Goal: Information Seeking & Learning: Learn about a topic

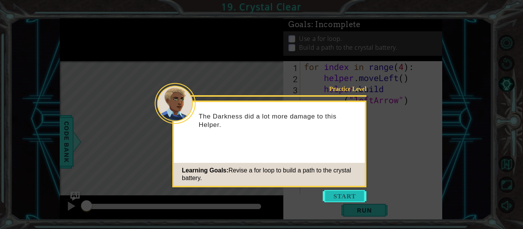
click at [355, 199] on button "Start" at bounding box center [345, 196] width 44 height 12
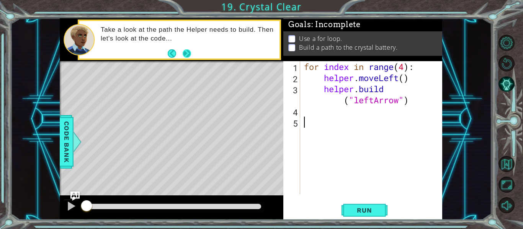
click at [188, 53] on button "Next" at bounding box center [187, 53] width 10 height 10
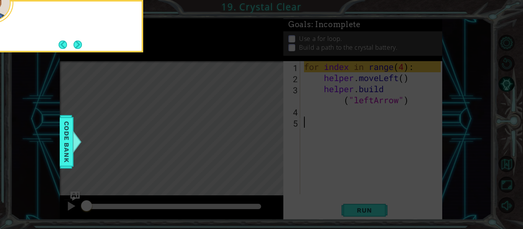
click at [188, 53] on icon at bounding box center [261, 34] width 523 height 390
click at [75, 44] on button "Next" at bounding box center [78, 44] width 9 height 9
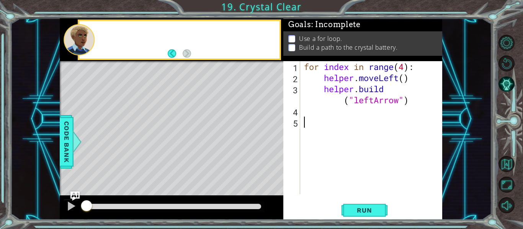
click at [75, 44] on div at bounding box center [79, 39] width 31 height 31
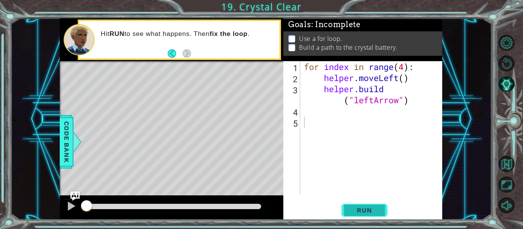
click at [349, 212] on span "Run" at bounding box center [364, 211] width 30 height 8
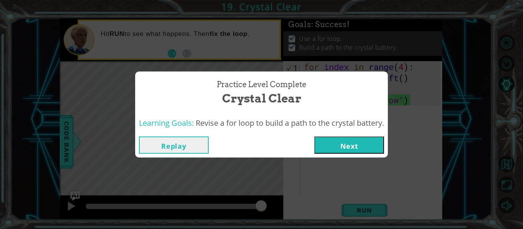
click at [325, 139] on button "Next" at bounding box center [349, 145] width 70 height 17
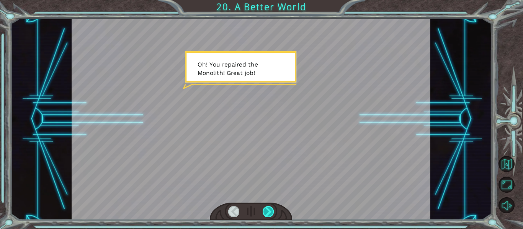
click at [267, 209] on div at bounding box center [268, 211] width 11 height 11
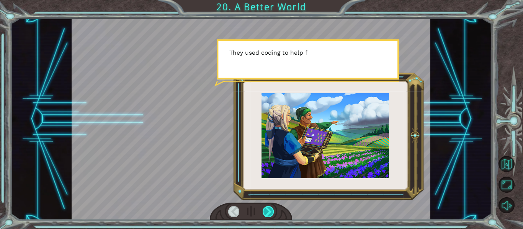
click at [267, 209] on div at bounding box center [268, 211] width 11 height 11
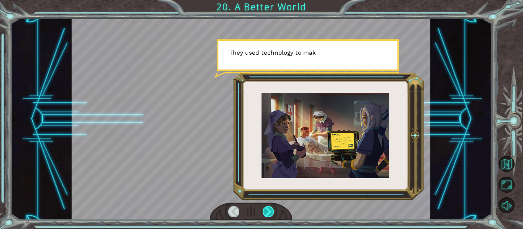
click at [267, 209] on div at bounding box center [268, 211] width 11 height 11
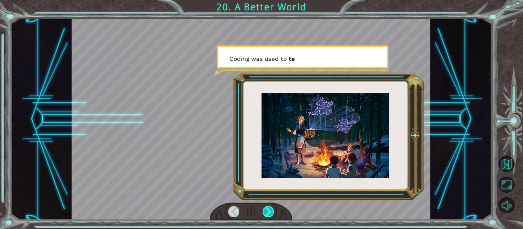
click at [267, 209] on div at bounding box center [268, 211] width 11 height 11
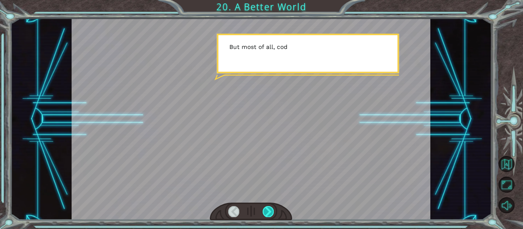
click at [267, 209] on div at bounding box center [268, 211] width 11 height 11
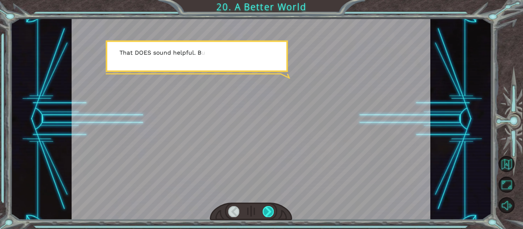
click at [267, 209] on div at bounding box center [268, 211] width 11 height 11
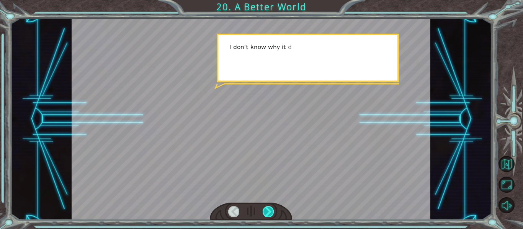
click at [267, 209] on div at bounding box center [268, 211] width 11 height 11
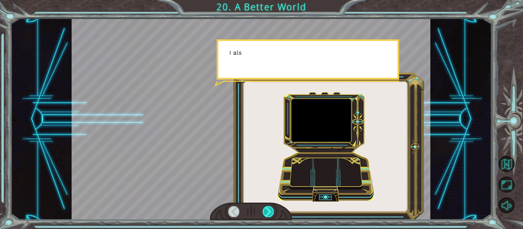
click at [267, 209] on div at bounding box center [268, 211] width 11 height 11
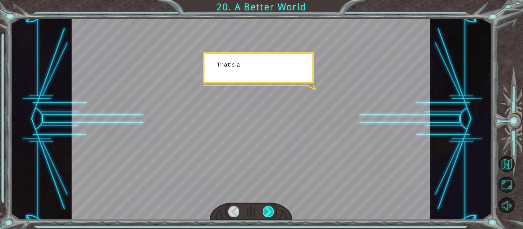
click at [267, 209] on div at bounding box center [268, 211] width 11 height 11
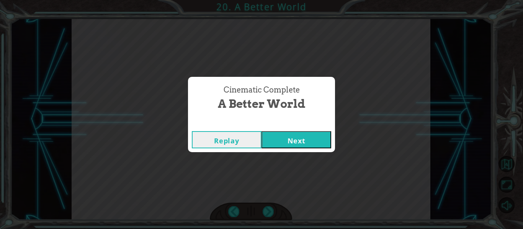
click at [276, 131] on button "Next" at bounding box center [297, 139] width 70 height 17
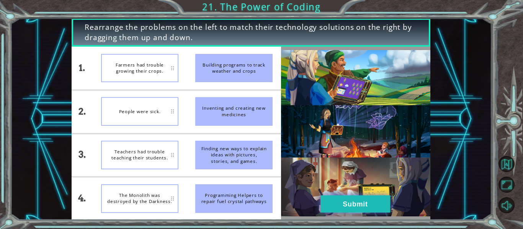
click at [373, 199] on button "Submit" at bounding box center [355, 204] width 70 height 17
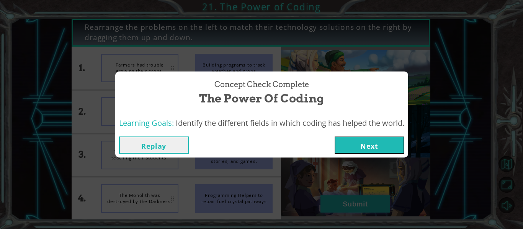
click at [373, 199] on div "Concept Check Complete The Power of Coding Learning Goals: Identify the differe…" at bounding box center [261, 114] width 523 height 229
click at [378, 149] on button "Next" at bounding box center [370, 145] width 70 height 17
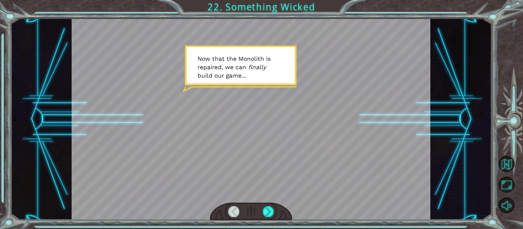
click at [268, 217] on div at bounding box center [251, 212] width 83 height 18
click at [267, 213] on div at bounding box center [268, 211] width 11 height 11
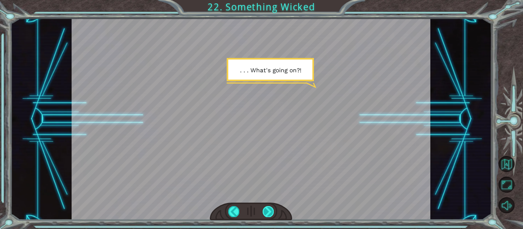
click at [267, 213] on div at bounding box center [268, 211] width 11 height 11
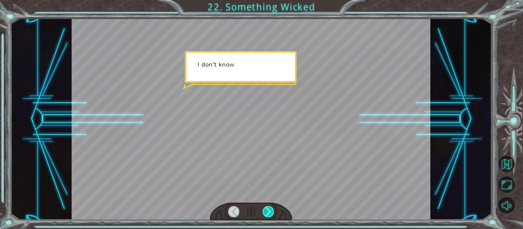
click at [267, 213] on div at bounding box center [268, 211] width 11 height 11
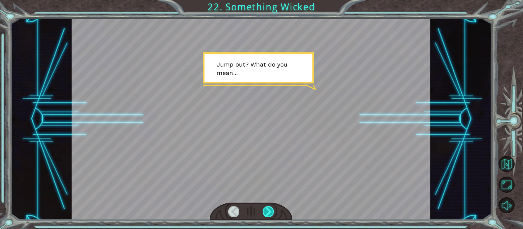
click at [267, 213] on div at bounding box center [268, 211] width 11 height 11
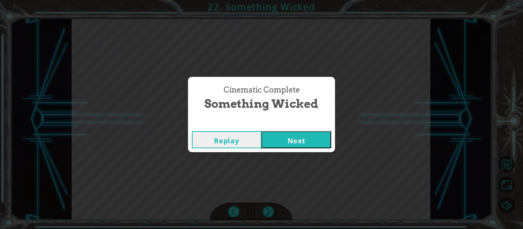
click at [287, 144] on button "Next" at bounding box center [297, 139] width 70 height 17
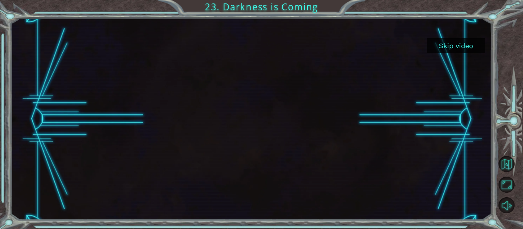
click at [455, 45] on button "Skip video" at bounding box center [455, 45] width 57 height 15
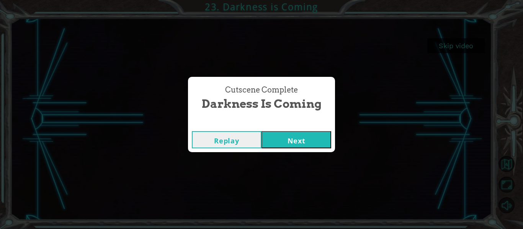
click at [327, 136] on button "Next" at bounding box center [297, 139] width 70 height 17
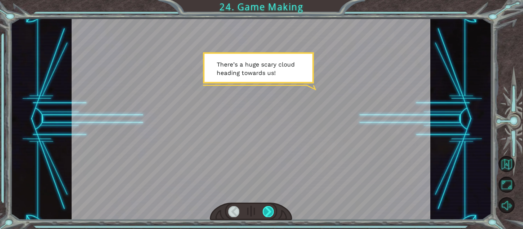
click at [265, 216] on div at bounding box center [268, 211] width 11 height 11
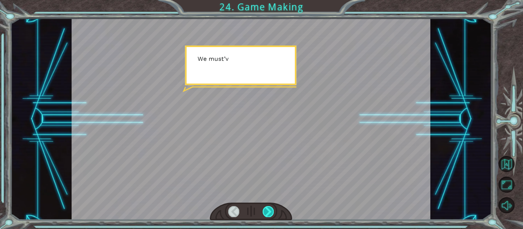
click at [265, 216] on div at bounding box center [268, 211] width 11 height 11
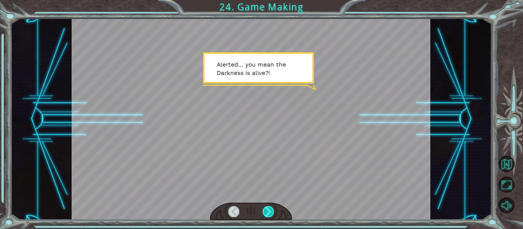
click at [265, 216] on div at bounding box center [268, 211] width 11 height 11
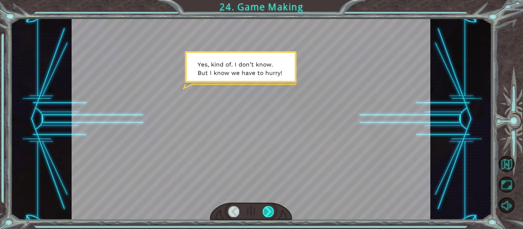
click at [265, 216] on div at bounding box center [268, 211] width 11 height 11
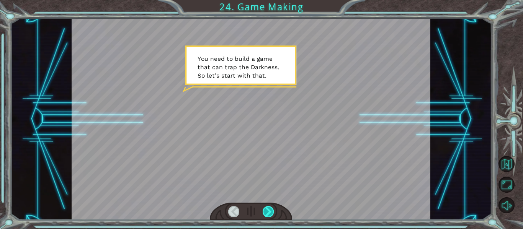
click at [265, 216] on div at bounding box center [268, 211] width 11 height 11
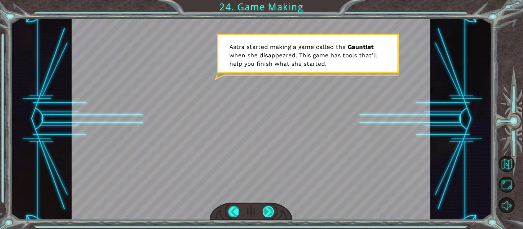
click at [265, 216] on div at bounding box center [268, 211] width 11 height 11
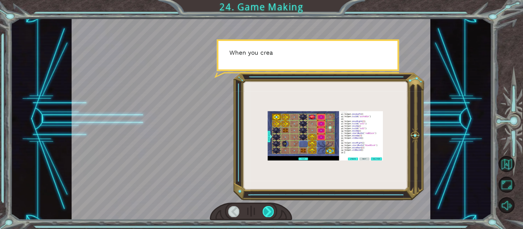
click at [265, 216] on div at bounding box center [268, 211] width 11 height 11
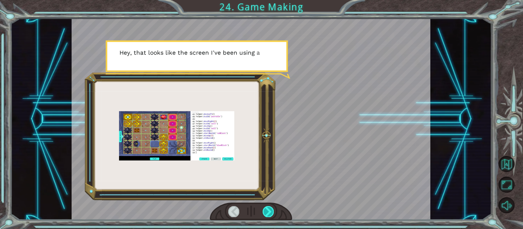
click at [265, 216] on div at bounding box center [268, 211] width 11 height 11
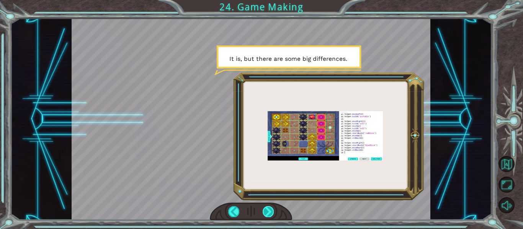
click at [265, 216] on div at bounding box center [268, 211] width 11 height 11
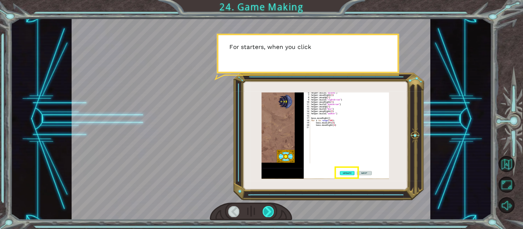
click at [265, 216] on div at bounding box center [268, 211] width 11 height 11
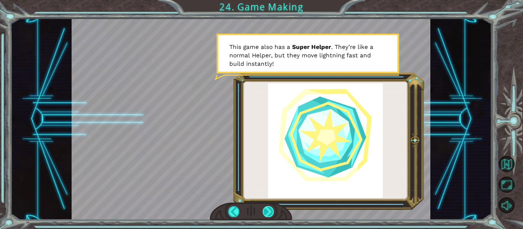
click at [265, 216] on div at bounding box center [268, 211] width 11 height 11
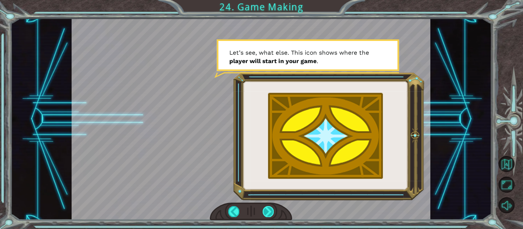
click at [265, 216] on div at bounding box center [268, 211] width 11 height 11
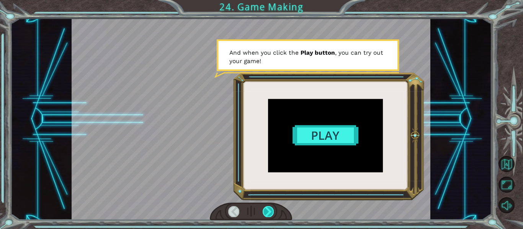
click at [270, 216] on div at bounding box center [268, 211] width 11 height 11
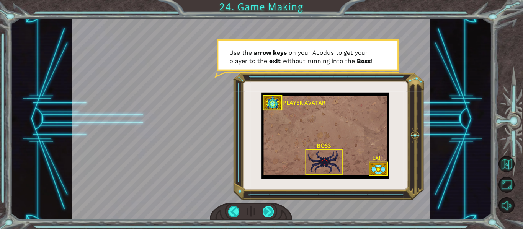
click at [270, 216] on div at bounding box center [268, 211] width 11 height 11
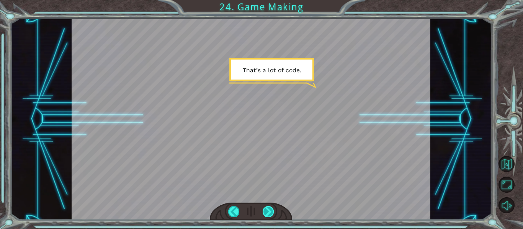
click at [270, 216] on div at bounding box center [268, 211] width 11 height 11
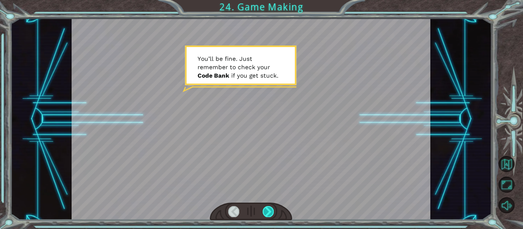
click at [270, 216] on div at bounding box center [268, 211] width 11 height 11
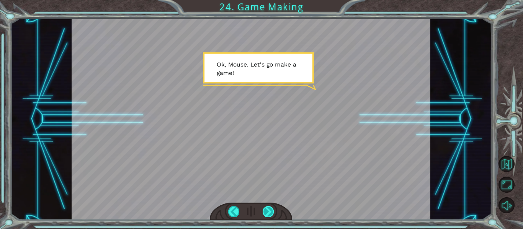
click at [270, 216] on div at bounding box center [268, 211] width 11 height 11
click at [264, 212] on div at bounding box center [268, 211] width 11 height 11
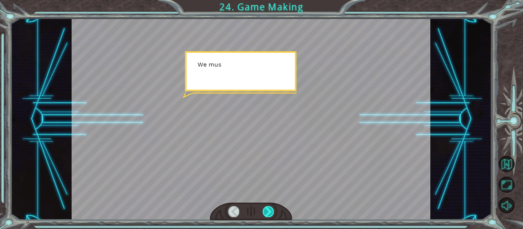
click at [264, 212] on div at bounding box center [268, 211] width 11 height 11
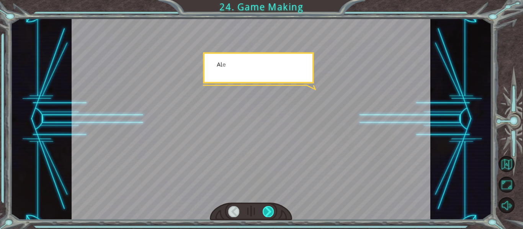
click at [264, 212] on div at bounding box center [268, 211] width 11 height 11
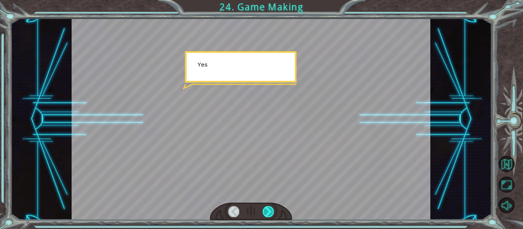
click at [264, 212] on div at bounding box center [268, 211] width 11 height 11
click at [264, 213] on div at bounding box center [268, 211] width 11 height 11
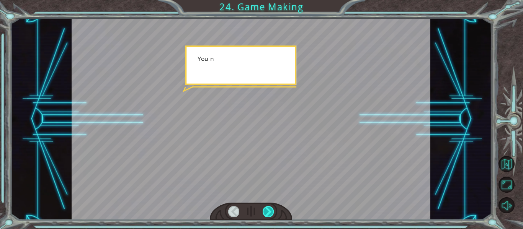
click at [264, 213] on div at bounding box center [268, 211] width 11 height 11
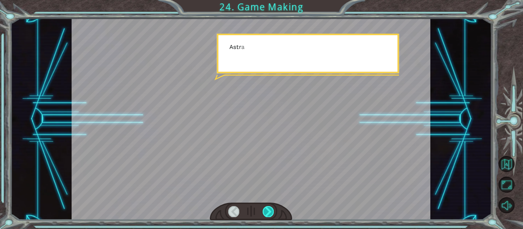
click at [264, 213] on div at bounding box center [268, 211] width 11 height 11
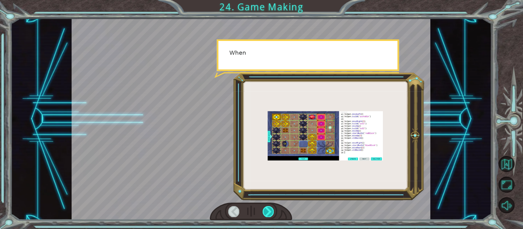
click at [264, 213] on div at bounding box center [268, 211] width 11 height 11
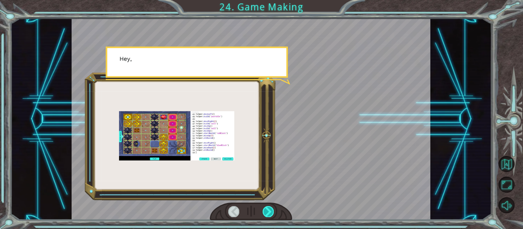
click at [264, 213] on div at bounding box center [268, 211] width 11 height 11
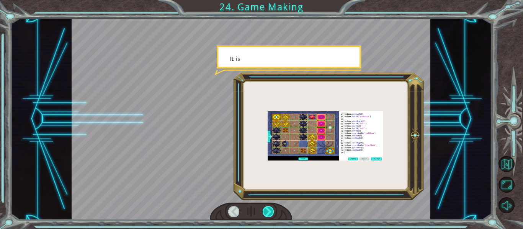
click at [264, 213] on div at bounding box center [268, 211] width 11 height 11
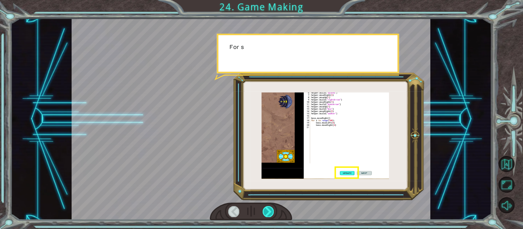
click at [264, 213] on div at bounding box center [268, 211] width 11 height 11
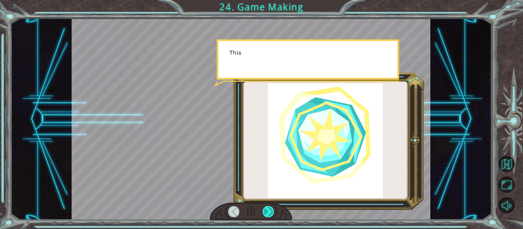
click at [264, 213] on div at bounding box center [268, 211] width 11 height 11
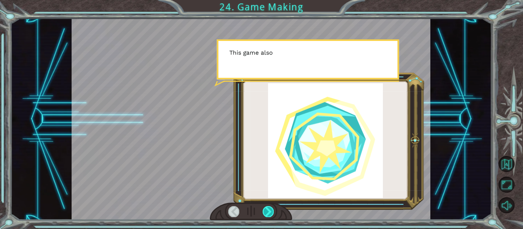
click at [264, 213] on div at bounding box center [268, 211] width 11 height 11
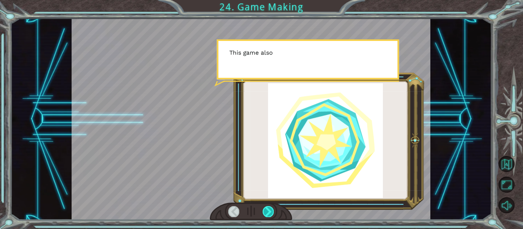
click at [264, 213] on div at bounding box center [268, 211] width 11 height 11
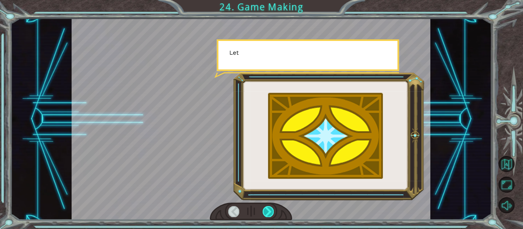
click at [264, 213] on div at bounding box center [268, 211] width 11 height 11
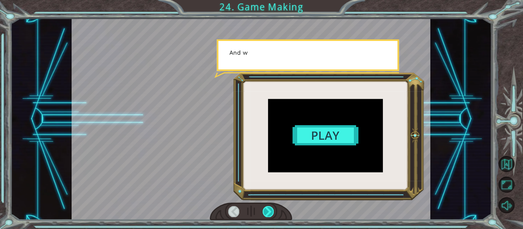
click at [264, 213] on div at bounding box center [268, 211] width 11 height 11
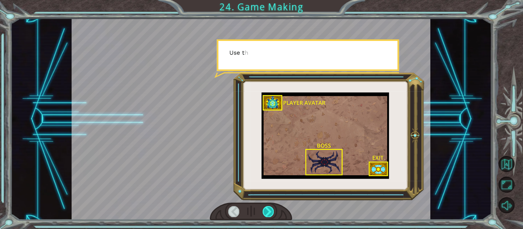
click at [264, 213] on div at bounding box center [268, 211] width 11 height 11
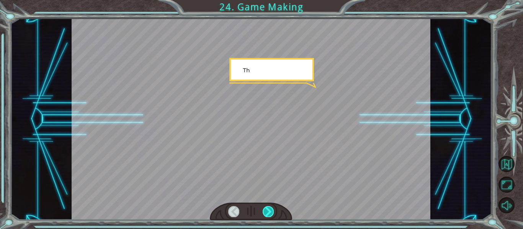
click at [264, 213] on div at bounding box center [268, 211] width 11 height 11
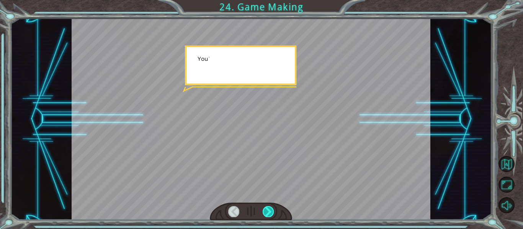
click at [264, 213] on div at bounding box center [268, 211] width 11 height 11
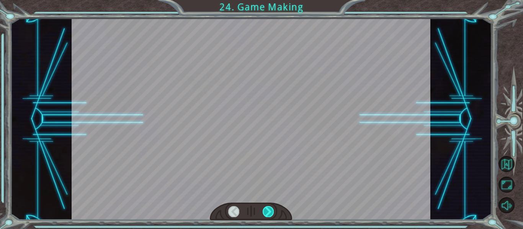
click at [264, 213] on div at bounding box center [268, 211] width 11 height 11
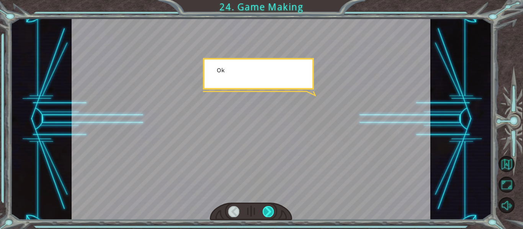
click at [264, 213] on div at bounding box center [268, 211] width 11 height 11
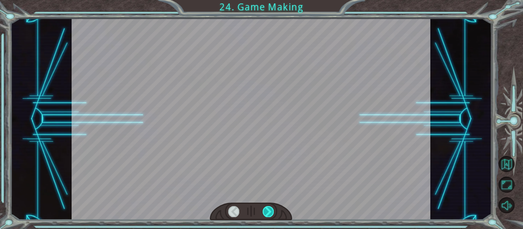
click at [264, 213] on div at bounding box center [268, 211] width 11 height 11
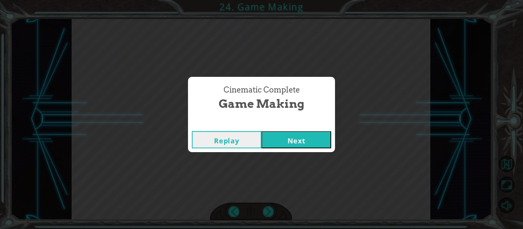
click at [288, 147] on button "Next" at bounding box center [297, 139] width 70 height 17
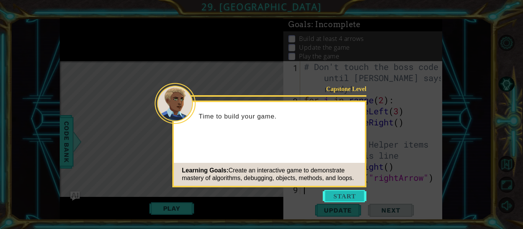
click at [335, 200] on button "Start" at bounding box center [345, 196] width 44 height 12
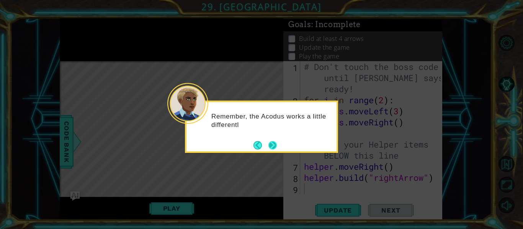
click at [274, 147] on button "Next" at bounding box center [272, 145] width 9 height 9
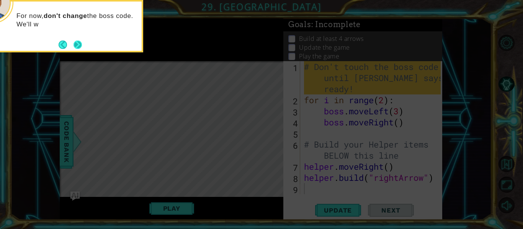
click at [78, 41] on button "Next" at bounding box center [78, 44] width 9 height 9
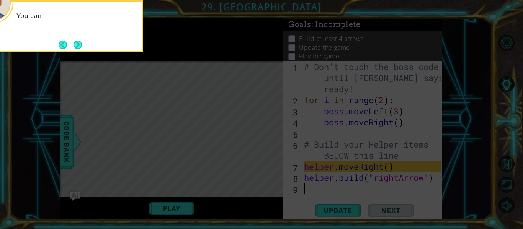
click at [78, 41] on button "Next" at bounding box center [78, 45] width 8 height 8
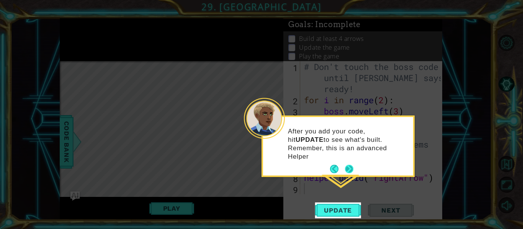
click at [350, 165] on button "Next" at bounding box center [349, 169] width 8 height 8
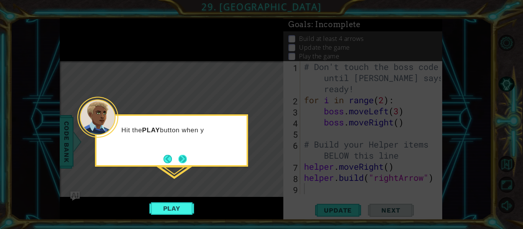
click at [183, 160] on button "Next" at bounding box center [183, 159] width 10 height 10
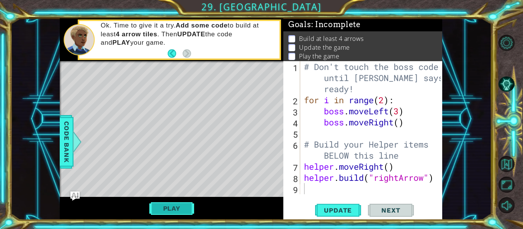
click at [159, 204] on button "Play" at bounding box center [171, 208] width 45 height 15
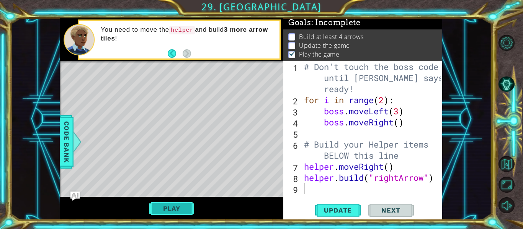
click at [170, 206] on button "Play" at bounding box center [171, 208] width 45 height 15
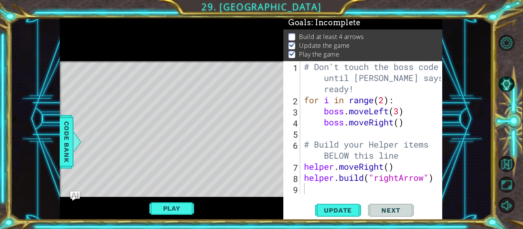
type textarea "helper.build("rightArrow")"
click at [307, 183] on div "# Don't touch the boss code until Vega says you're ready! for i in range ( 2 ) …" at bounding box center [373, 150] width 142 height 178
click at [302, 187] on div "# Don't touch the boss code until Vega says you're ready! for i in range ( 2 ) …" at bounding box center [373, 150] width 142 height 178
type textarea "h"
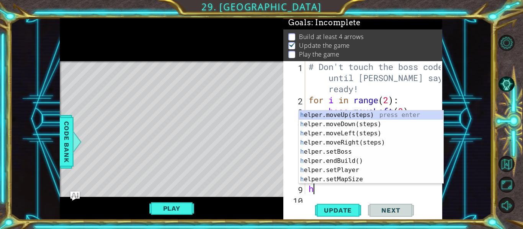
scroll to position [11, 0]
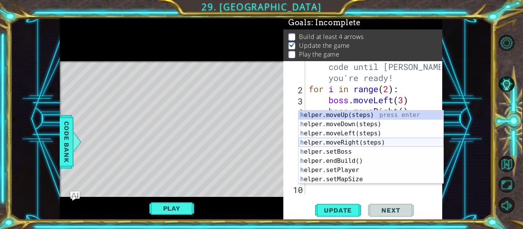
click at [324, 144] on div "h elper.moveUp(steps) press enter h elper.moveDown(steps) press enter h elper.m…" at bounding box center [371, 157] width 145 height 92
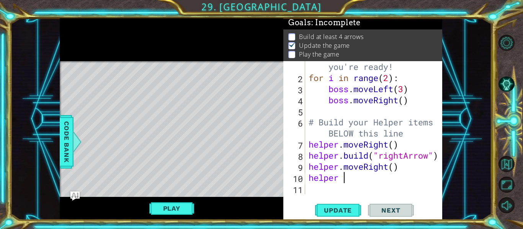
scroll to position [0, 2]
click at [461, 200] on div "1 ההההההההההההההההההההההההההההההההההההההההההההההההההההההההההההההההההההההההההההה…" at bounding box center [250, 119] width 481 height 202
click at [353, 177] on div "# Don't touch the boss code until Vega says you're ready! for i in range ( 2 ) …" at bounding box center [375, 128] width 137 height 178
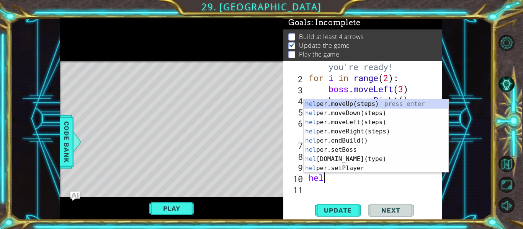
scroll to position [0, 0]
type textarea "h"
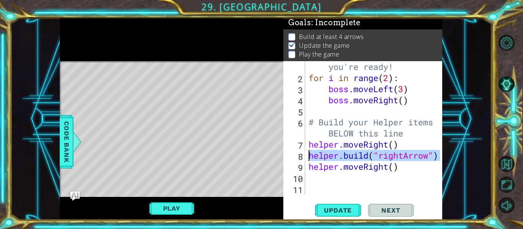
drag, startPoint x: 440, startPoint y: 157, endPoint x: 309, endPoint y: 156, distance: 130.9
click at [309, 156] on div "1 2 3 4 5 6 7 8 9 10 11 # Don't touch the boss code until Vega says you're read…" at bounding box center [361, 127] width 157 height 133
type textarea "helper.build("rightArrow")"
click at [308, 180] on div "# Don't touch the boss code until Vega says you're ready! for i in range ( 2 ) …" at bounding box center [375, 128] width 137 height 178
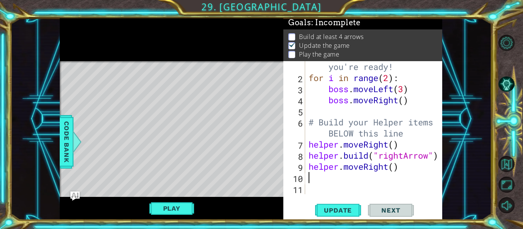
paste textarea "helper.build("rightArrow")"
type textarea "helper.build("rightArrow")"
click at [307, 190] on div "# Don't touch the boss code until Vega says you're ready! for i in range ( 2 ) …" at bounding box center [375, 128] width 137 height 178
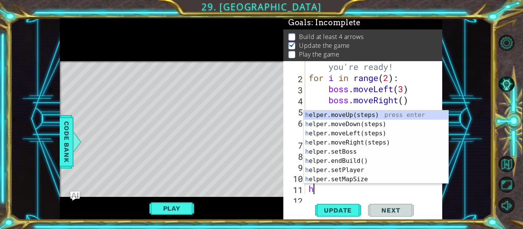
scroll to position [33, 0]
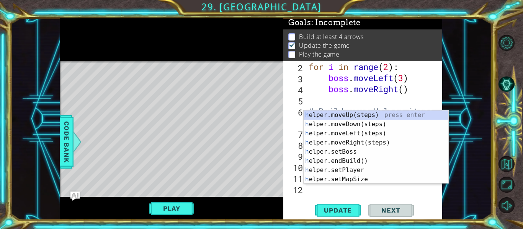
click at [465, 183] on div "1 ההההההההההההההההההההההההההההההההההההההההההההההההההההההההההההההההההההההההההההה…" at bounding box center [250, 119] width 481 height 202
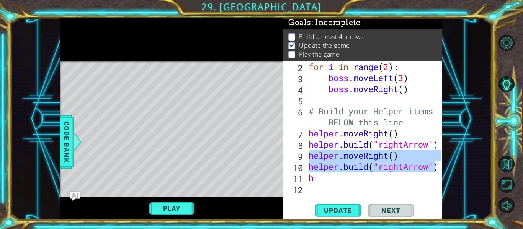
drag, startPoint x: 437, startPoint y: 166, endPoint x: 297, endPoint y: 155, distance: 140.2
click at [297, 155] on div "h 2 3 4 5 6 7 8 9 10 11 12 for i in range ( 2 ) : boss . moveLeft ( 3 ) boss . …" at bounding box center [361, 127] width 157 height 133
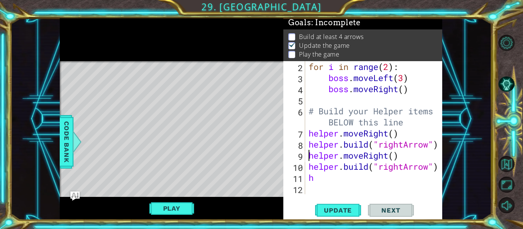
click at [315, 178] on div "for i in range ( 2 ) : boss . moveLeft ( 3 ) boss . moveRight ( ) # Build your …" at bounding box center [375, 138] width 137 height 155
type textarea "h"
paste textarea "helper.build("rightArrow")"
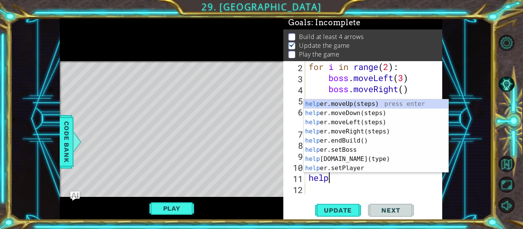
type textarea "h"
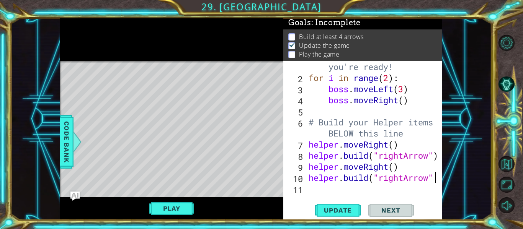
scroll to position [0, 6]
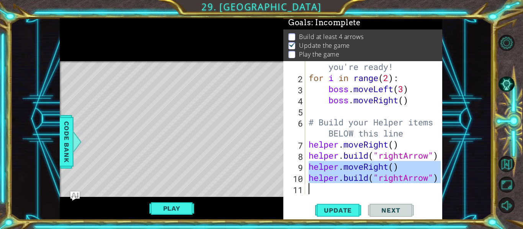
drag, startPoint x: 310, startPoint y: 166, endPoint x: 333, endPoint y: 188, distance: 32.8
click at [333, 188] on div "# Don't touch the boss code until Vega says you're ready! for i in range ( 2 ) …" at bounding box center [375, 128] width 137 height 178
type textarea "helper.build("rightArrow")"
paste textarea "Code Area"
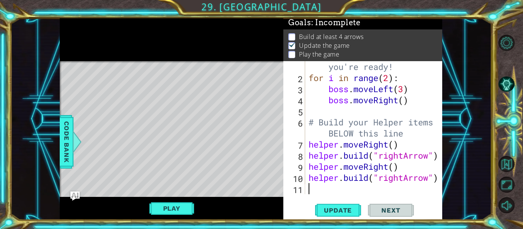
scroll to position [0, 0]
click at [333, 188] on div "# Don't touch the boss code until Vega says you're ready! for i in range ( 2 ) …" at bounding box center [375, 128] width 137 height 178
drag, startPoint x: 441, startPoint y: 182, endPoint x: 415, endPoint y: 171, distance: 27.8
click at [415, 171] on div "1 2 3 4 5 6 7 8 9 10 11 # Don't touch the boss code until Vega says you're read…" at bounding box center [362, 140] width 159 height 159
click at [330, 210] on span "Update" at bounding box center [337, 211] width 43 height 8
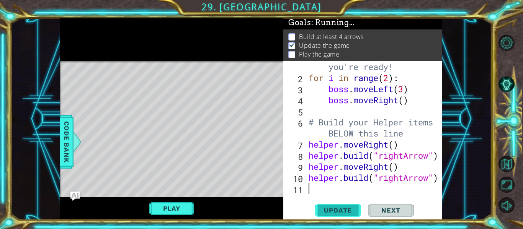
click at [330, 210] on span "Update" at bounding box center [337, 211] width 43 height 8
click at [175, 203] on button "Play" at bounding box center [171, 208] width 45 height 15
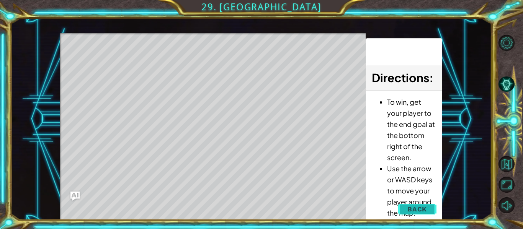
click at [402, 209] on button "Back" at bounding box center [417, 209] width 39 height 15
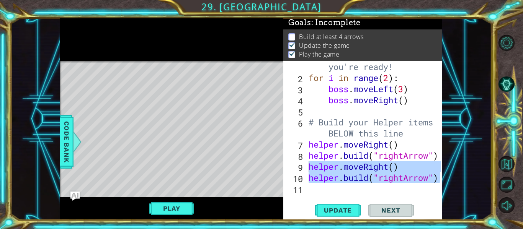
drag, startPoint x: 440, startPoint y: 180, endPoint x: 308, endPoint y: 166, distance: 132.5
click at [308, 166] on div "1 2 3 4 5 6 7 8 9 10 11 # Don't touch the boss code until Vega says you're read…" at bounding box center [361, 127] width 157 height 133
type textarea "helper.moveRight()"
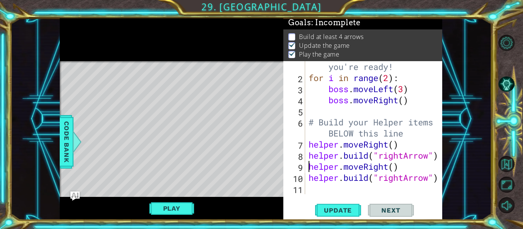
click at [311, 191] on div "# Don't touch the boss code until Vega says you're ready! for i in range ( 2 ) …" at bounding box center [375, 128] width 137 height 178
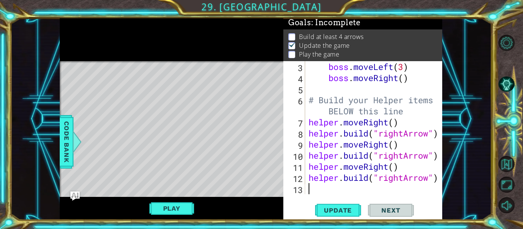
scroll to position [44, 0]
click at [348, 211] on span "Update" at bounding box center [337, 211] width 43 height 8
click at [159, 206] on button "Play" at bounding box center [171, 208] width 45 height 15
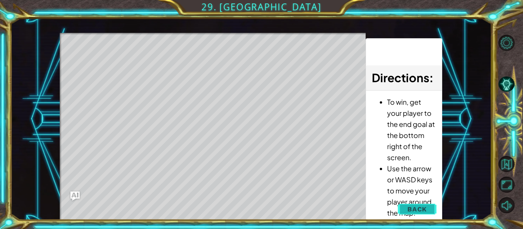
click at [418, 206] on span "Back" at bounding box center [417, 210] width 20 height 8
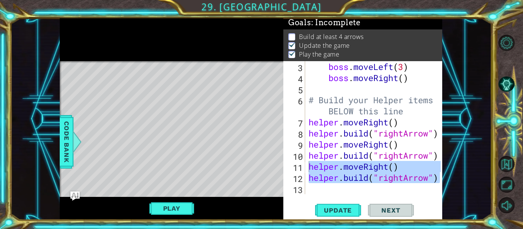
drag, startPoint x: 438, startPoint y: 180, endPoint x: 306, endPoint y: 168, distance: 133.0
click at [306, 168] on div "3 4 5 6 7 8 9 10 11 12 13 boss . moveLeft ( 3 ) boss . moveRight ( ) # Build yo…" at bounding box center [361, 127] width 157 height 133
type textarea "helper.moveRight()"
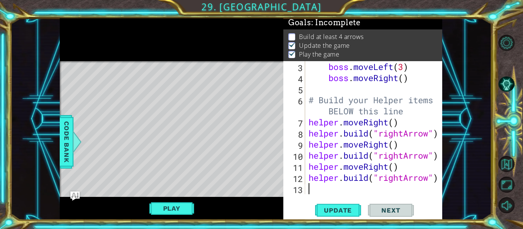
click at [304, 193] on div "13" at bounding box center [295, 190] width 20 height 11
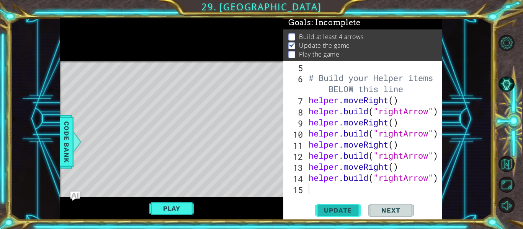
click at [328, 206] on button "Update" at bounding box center [338, 211] width 46 height 16
click at [169, 204] on button "Play" at bounding box center [171, 208] width 45 height 15
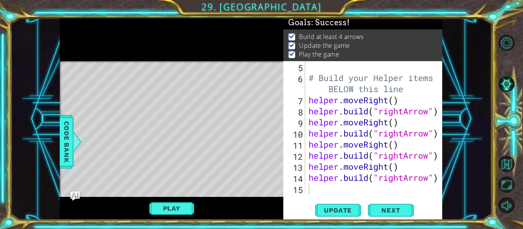
click at [388, 203] on div "Update Next" at bounding box center [364, 211] width 159 height 16
click at [389, 207] on span "Next" at bounding box center [391, 211] width 34 height 8
click at [389, 207] on body "1 ההההההההההההההההההההההההההההההההההההההההההההההההההההההההההההההההההההההההההההה…" at bounding box center [261, 114] width 523 height 229
